Goal: Transaction & Acquisition: Purchase product/service

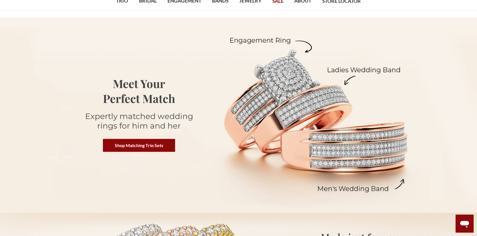
click at [127, 145] on link "Shop Matching Trio Sets" at bounding box center [139, 145] width 72 height 13
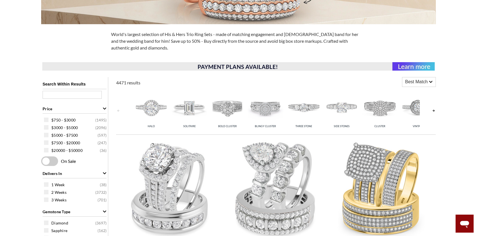
click at [435, 112] on link at bounding box center [433, 110] width 5 height 45
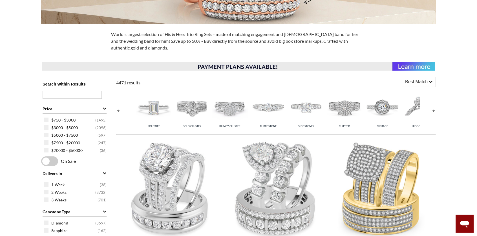
scroll to position [0, 38]
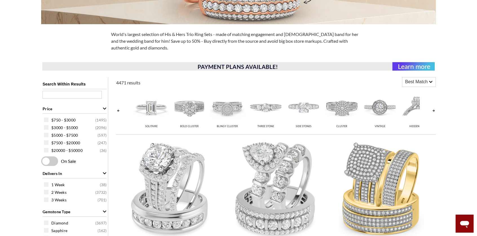
click at [434, 109] on link at bounding box center [433, 110] width 5 height 45
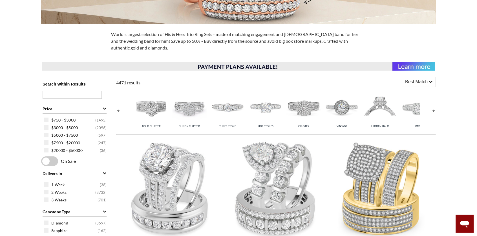
click at [434, 108] on link at bounding box center [433, 110] width 5 height 45
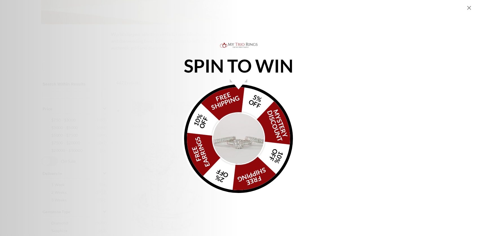
scroll to position [0, 114]
click at [234, 141] on img "Alia popup" at bounding box center [238, 138] width 53 height 53
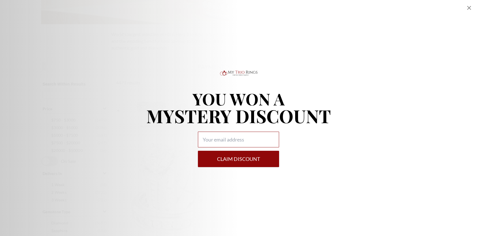
click at [251, 137] on input "Alia popup" at bounding box center [238, 140] width 81 height 16
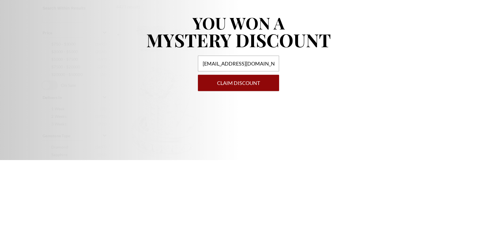
click at [250, 163] on button "Claim DISCOUNT" at bounding box center [238, 159] width 81 height 16
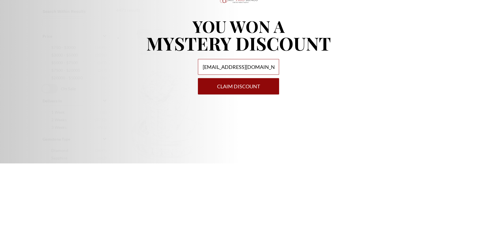
type input "[EMAIL_ADDRESS][DOMAIN_NAME]"
click at [314, 170] on div "YOU WON A MYSTERY DISCOUNT [EMAIL_ADDRESS][DOMAIN_NAME] Claim DISCOUNT" at bounding box center [238, 118] width 477 height 236
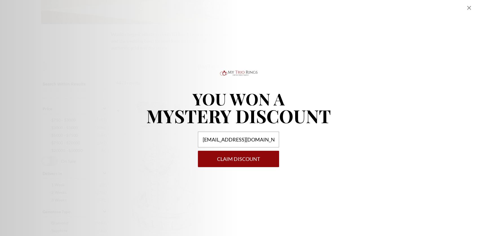
click at [239, 163] on button "Claim DISCOUNT" at bounding box center [238, 159] width 81 height 16
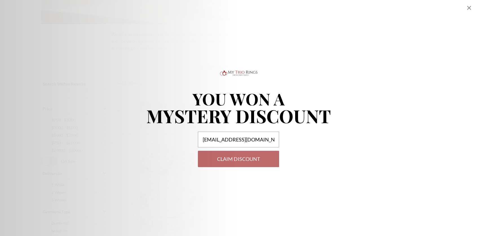
select select "US"
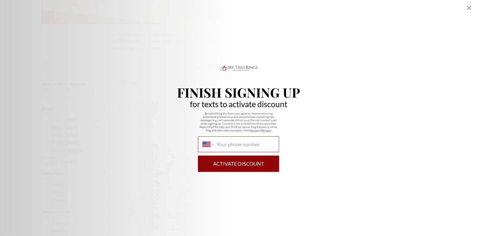
click at [247, 143] on input "International [GEOGRAPHIC_DATA] [GEOGRAPHIC_DATA] [GEOGRAPHIC_DATA] [GEOGRAPHIC…" at bounding box center [245, 144] width 58 height 6
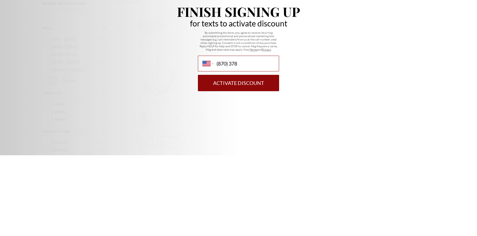
type input "[PHONE_NUMBER]"
click at [262, 170] on button "Activate Discount" at bounding box center [238, 164] width 81 height 16
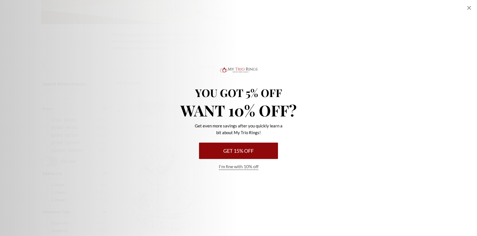
click at [245, 168] on button "I'm fine with 10% off" at bounding box center [239, 167] width 40 height 6
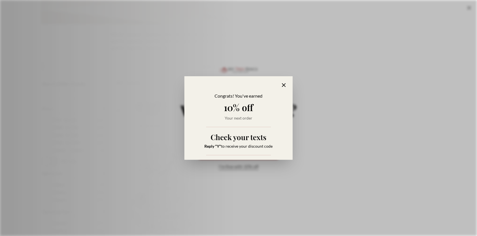
click at [286, 86] on icon "Alia popup" at bounding box center [283, 85] width 6 height 6
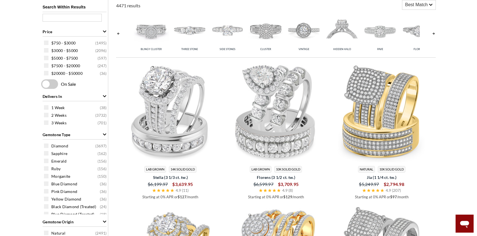
click at [434, 37] on link at bounding box center [433, 33] width 5 height 45
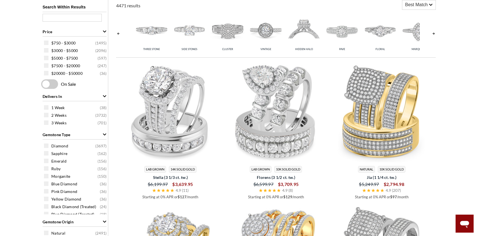
click at [434, 34] on link at bounding box center [433, 33] width 5 height 45
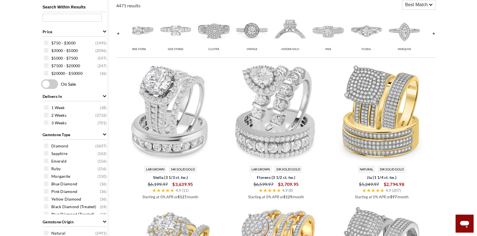
scroll to position [0, 170]
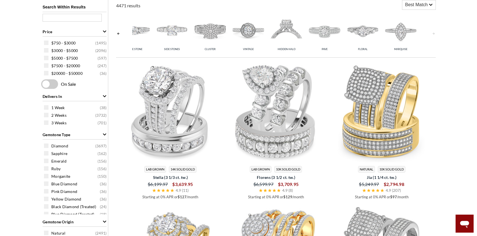
click at [434, 34] on link at bounding box center [433, 33] width 5 height 45
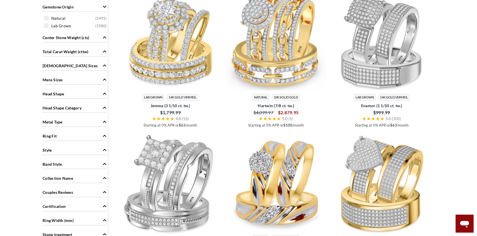
scroll to position [455, 0]
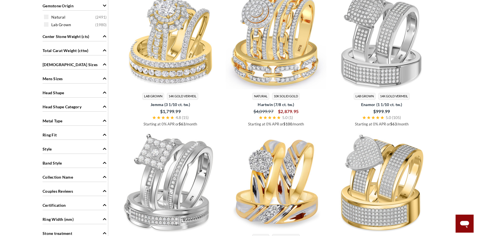
click at [48, 91] on span "Head Shape" at bounding box center [54, 93] width 22 height 6
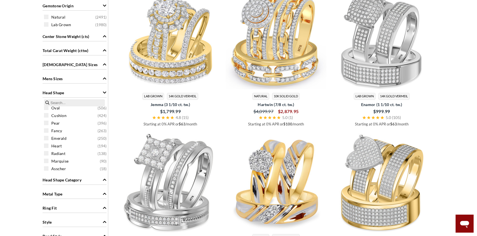
scroll to position [19, 0]
click at [54, 146] on span "Heart" at bounding box center [56, 146] width 10 height 6
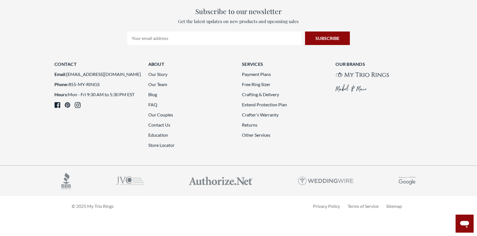
scroll to position [1630, 0]
